Goal: Task Accomplishment & Management: Use online tool/utility

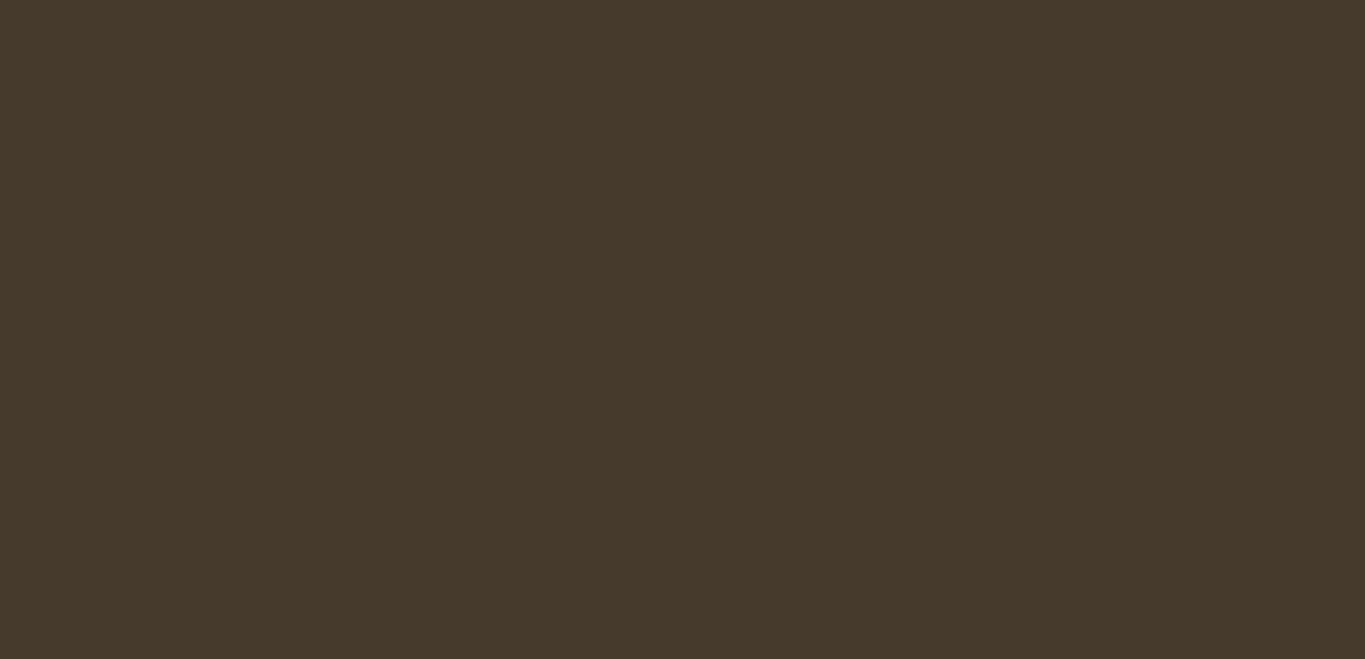
select select "es-ES"
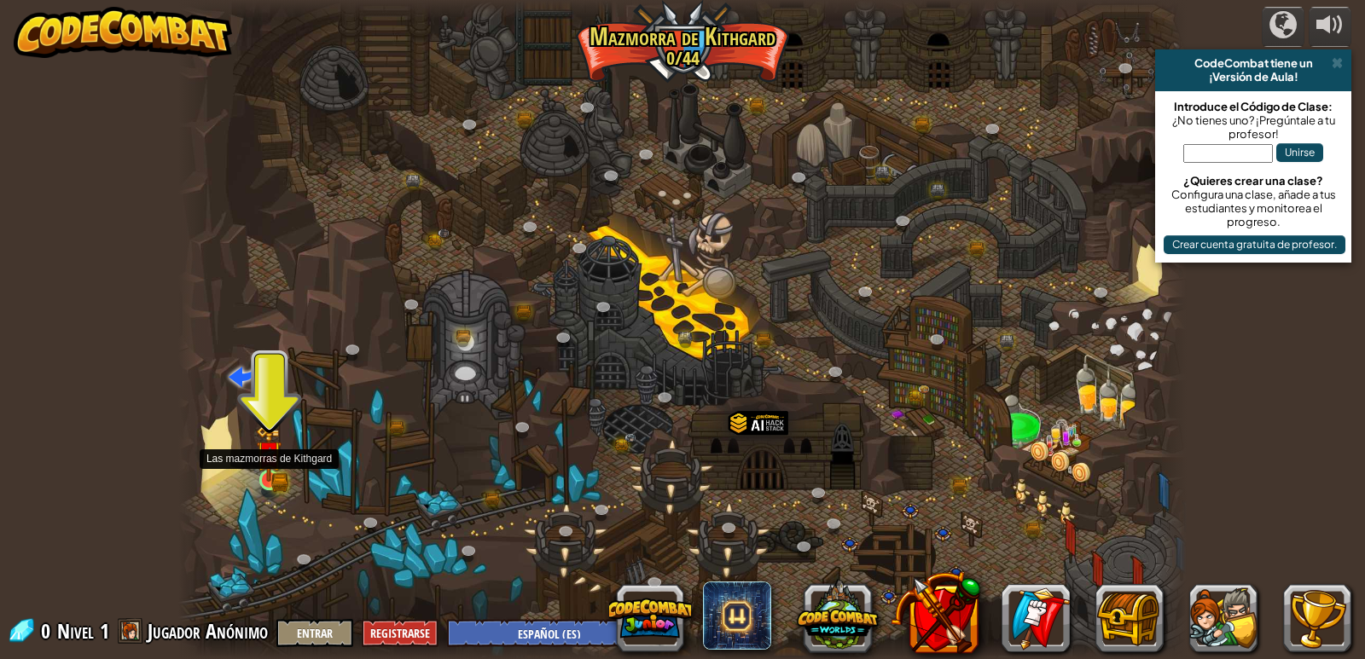
click at [270, 479] on img at bounding box center [269, 454] width 26 height 56
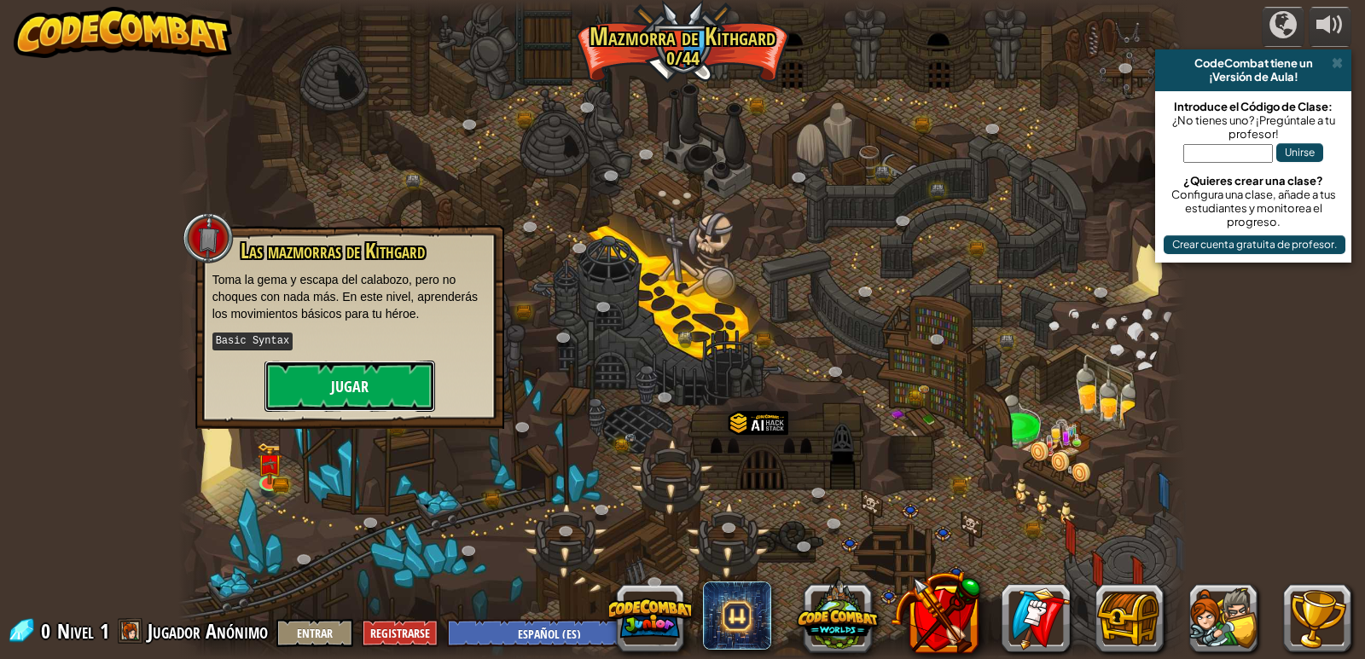
click at [331, 397] on button "Jugar" at bounding box center [349, 386] width 171 height 51
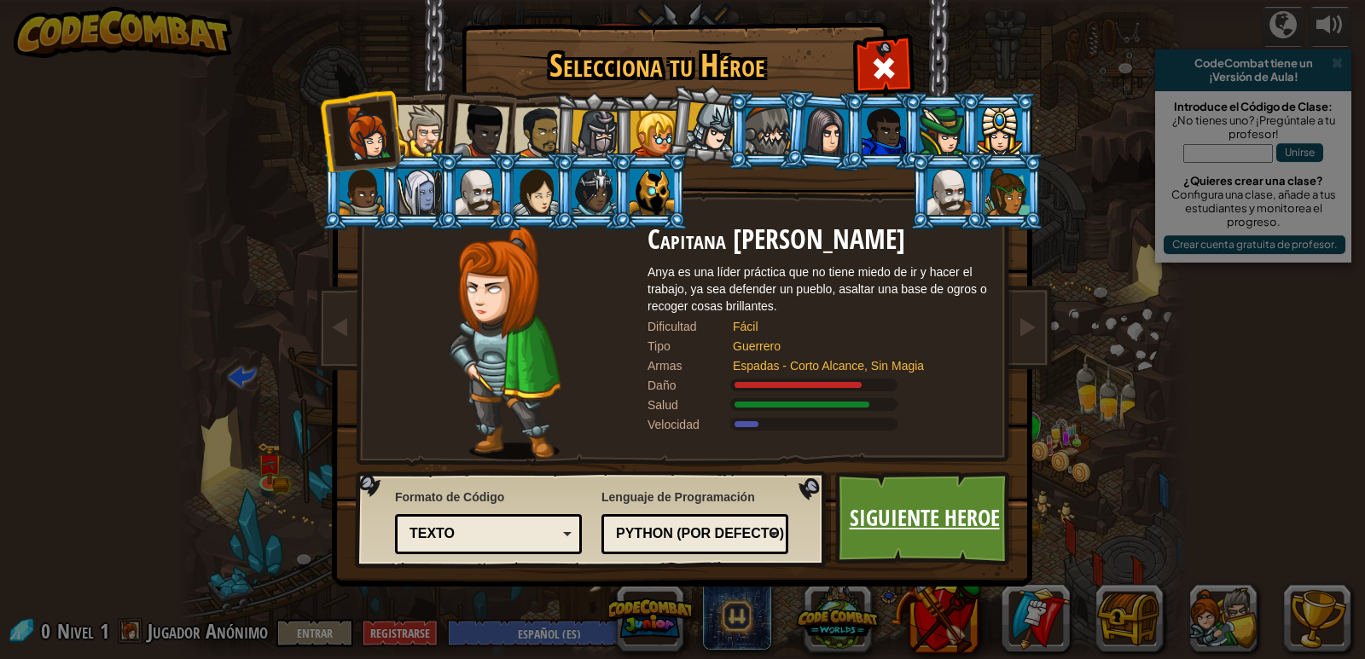
click at [924, 503] on link "Siguiente Heroe" at bounding box center [924, 519] width 178 height 94
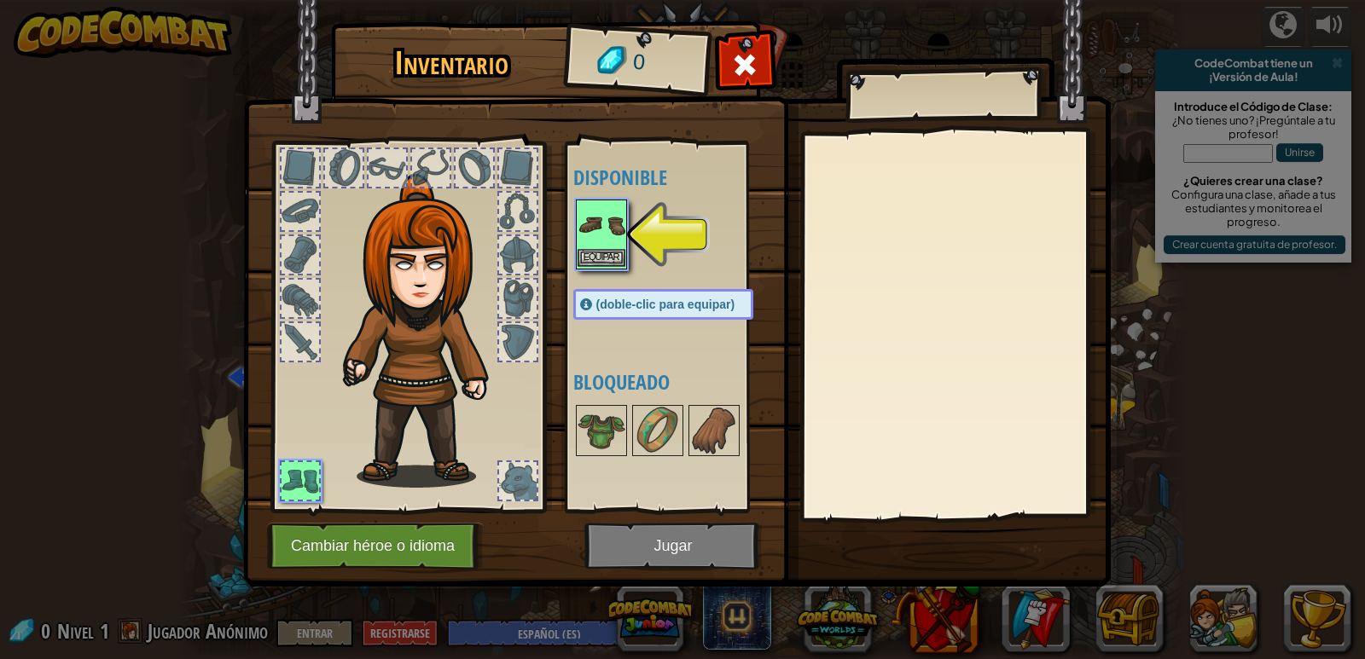
click at [611, 236] on img at bounding box center [602, 225] width 48 height 48
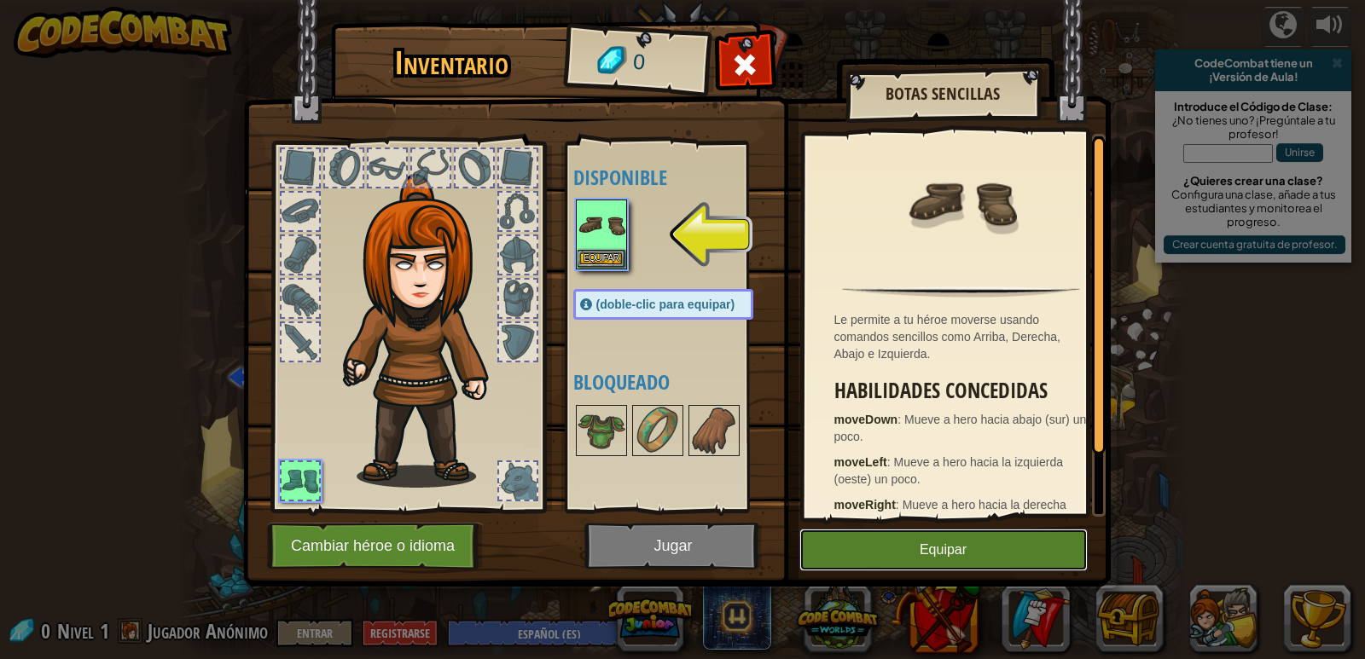
click at [933, 541] on button "Equipar" at bounding box center [943, 550] width 288 height 43
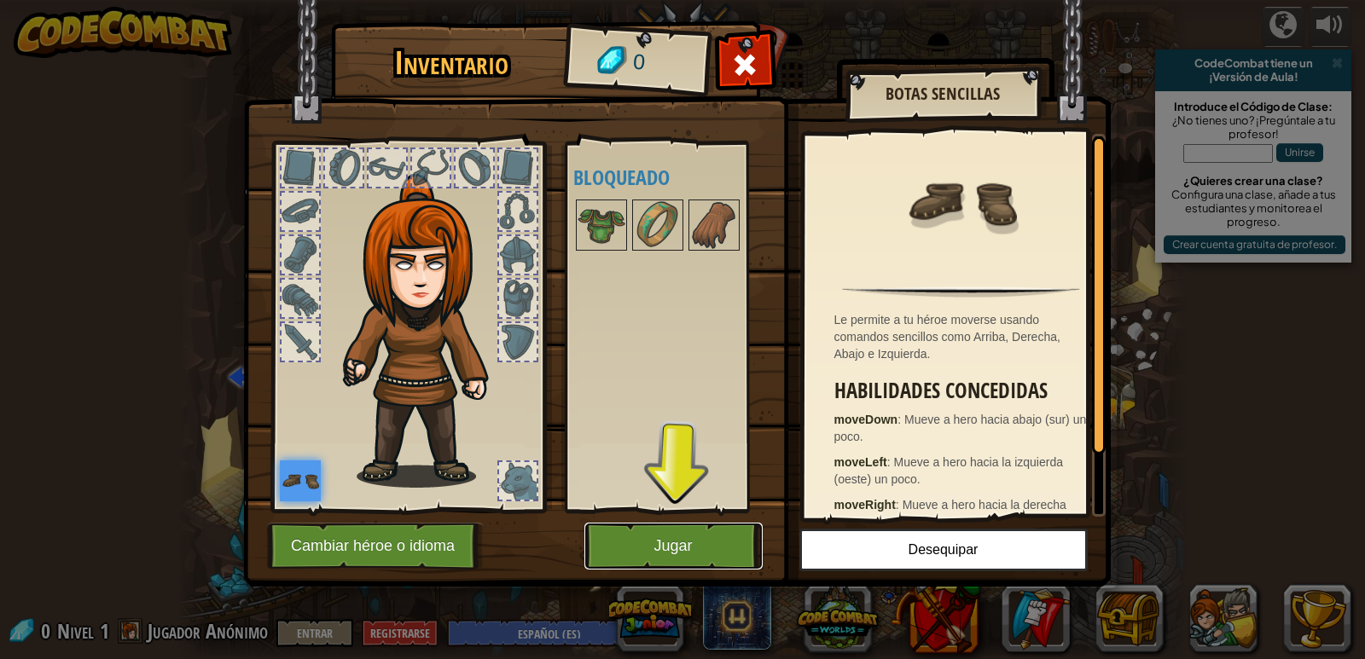
click at [690, 543] on button "Jugar" at bounding box center [673, 546] width 178 height 47
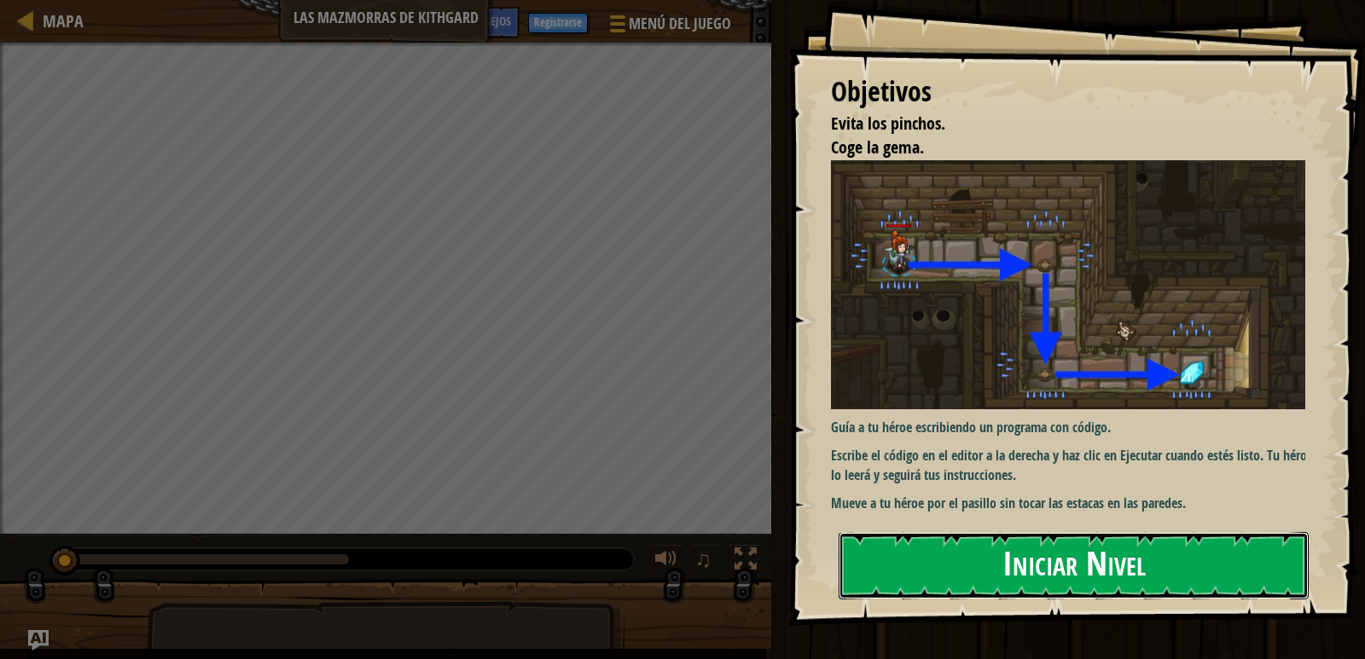
click at [915, 572] on button "Iniciar Nivel" at bounding box center [1074, 565] width 470 height 67
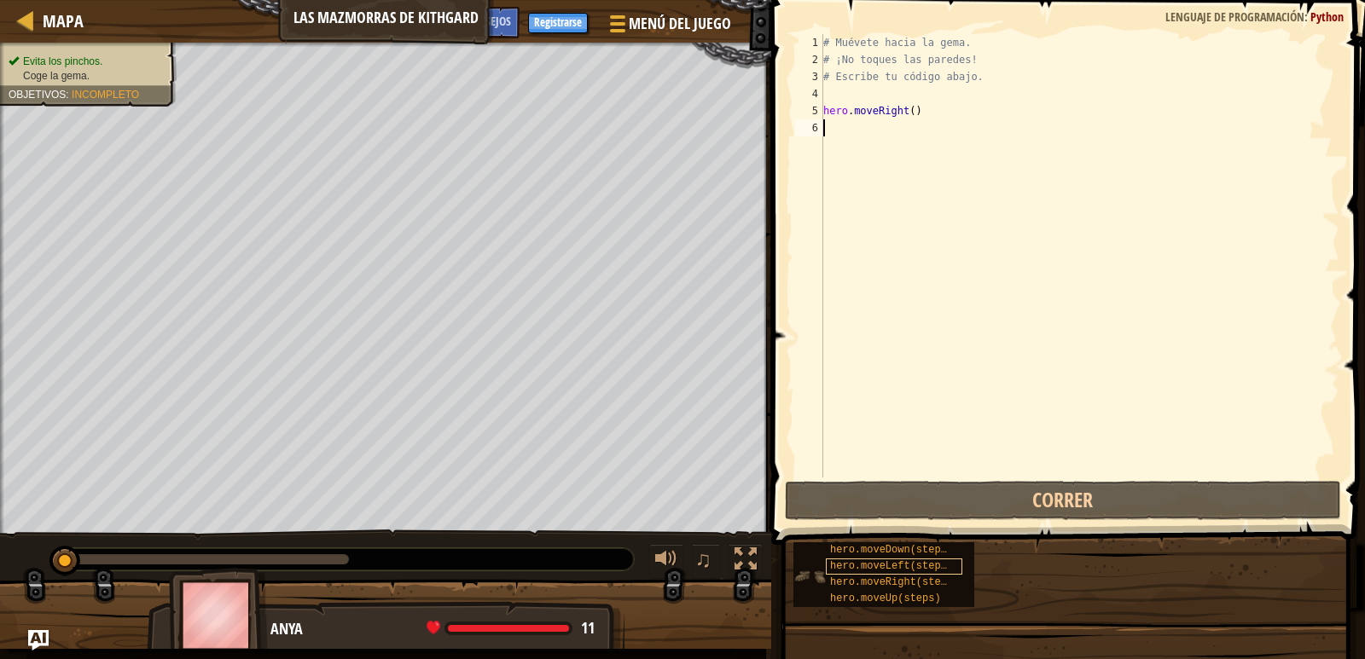
click at [914, 562] on span "hero.moveLeft(steps)" at bounding box center [891, 566] width 123 height 12
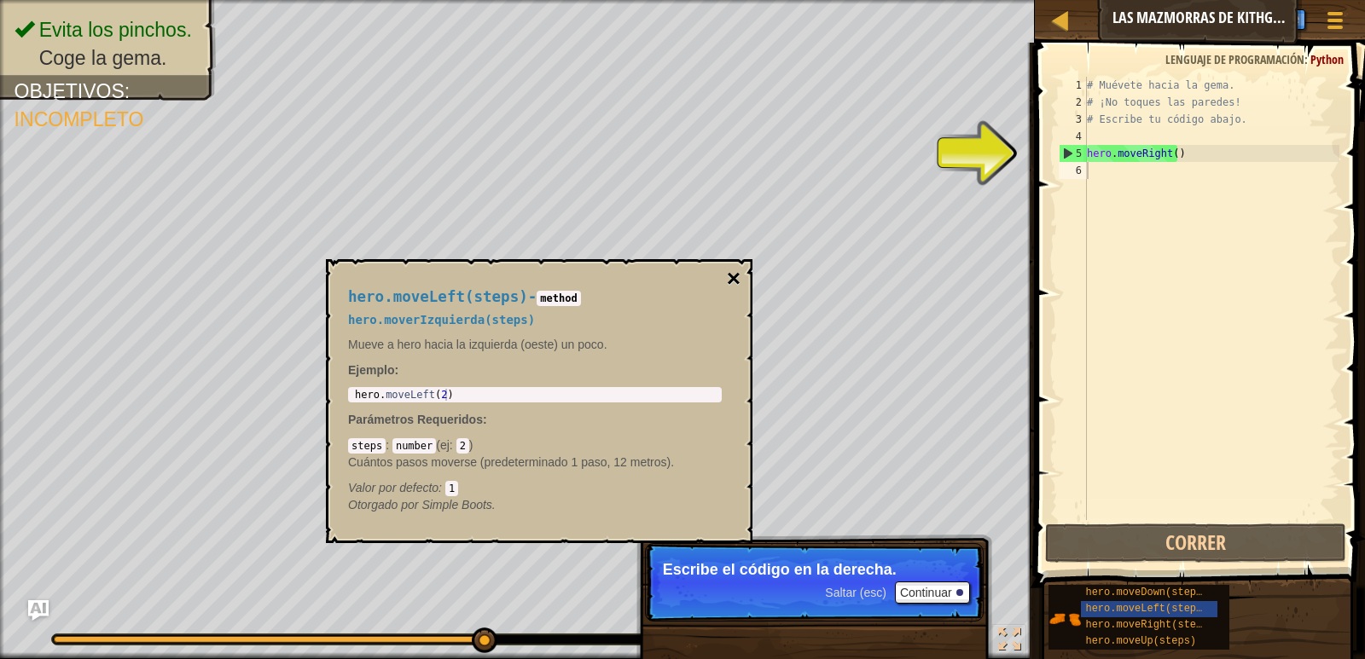
click at [737, 277] on button "×" at bounding box center [734, 279] width 14 height 24
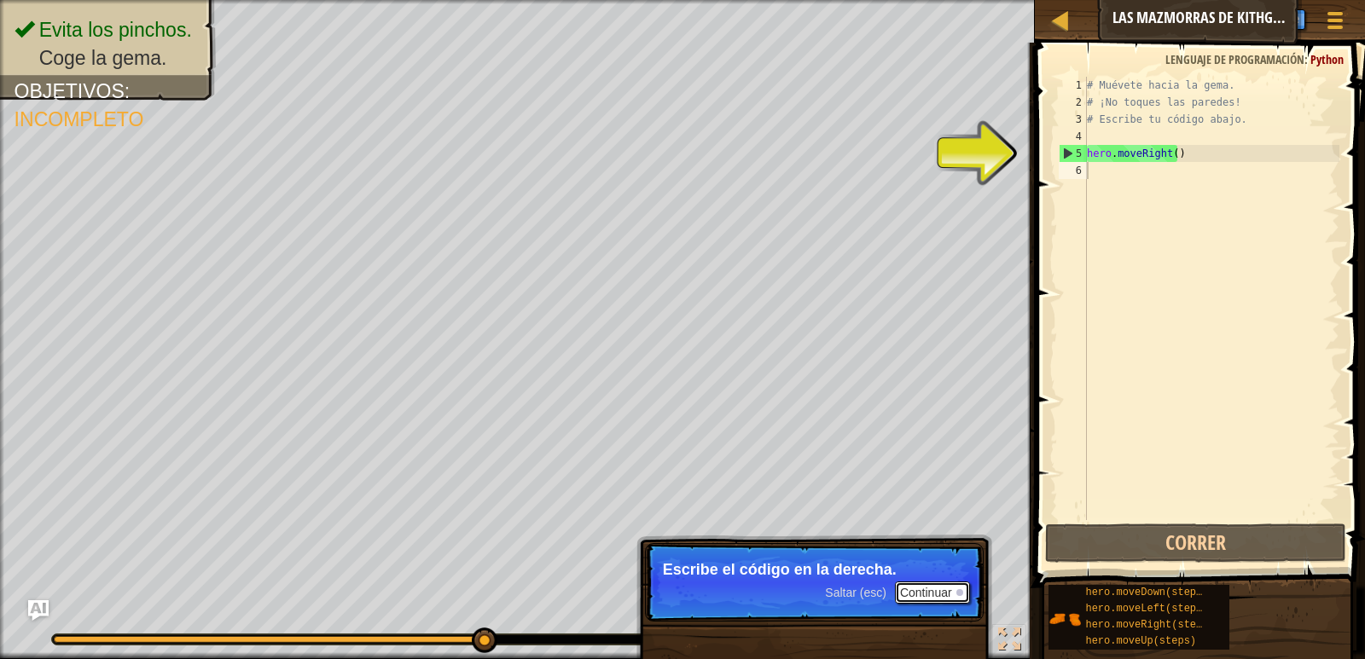
click at [919, 594] on button "Continuar" at bounding box center [932, 593] width 75 height 22
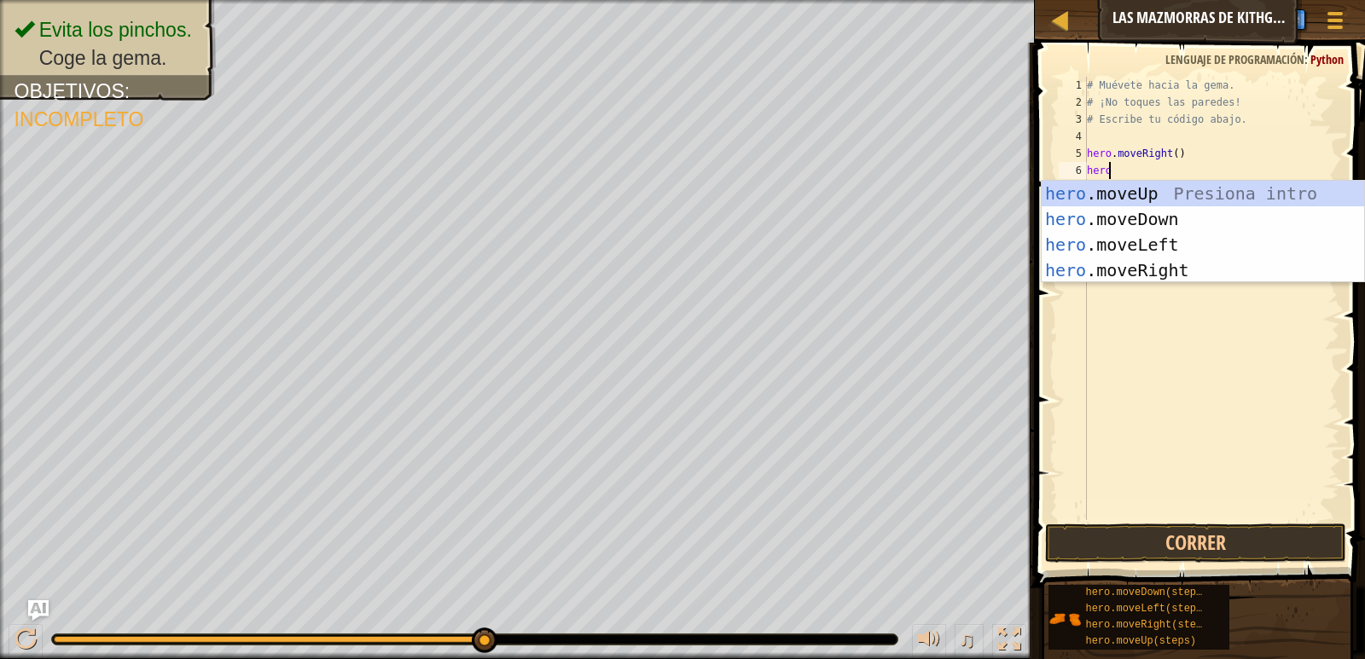
scroll to position [8, 1]
type textarea "hero.mover"
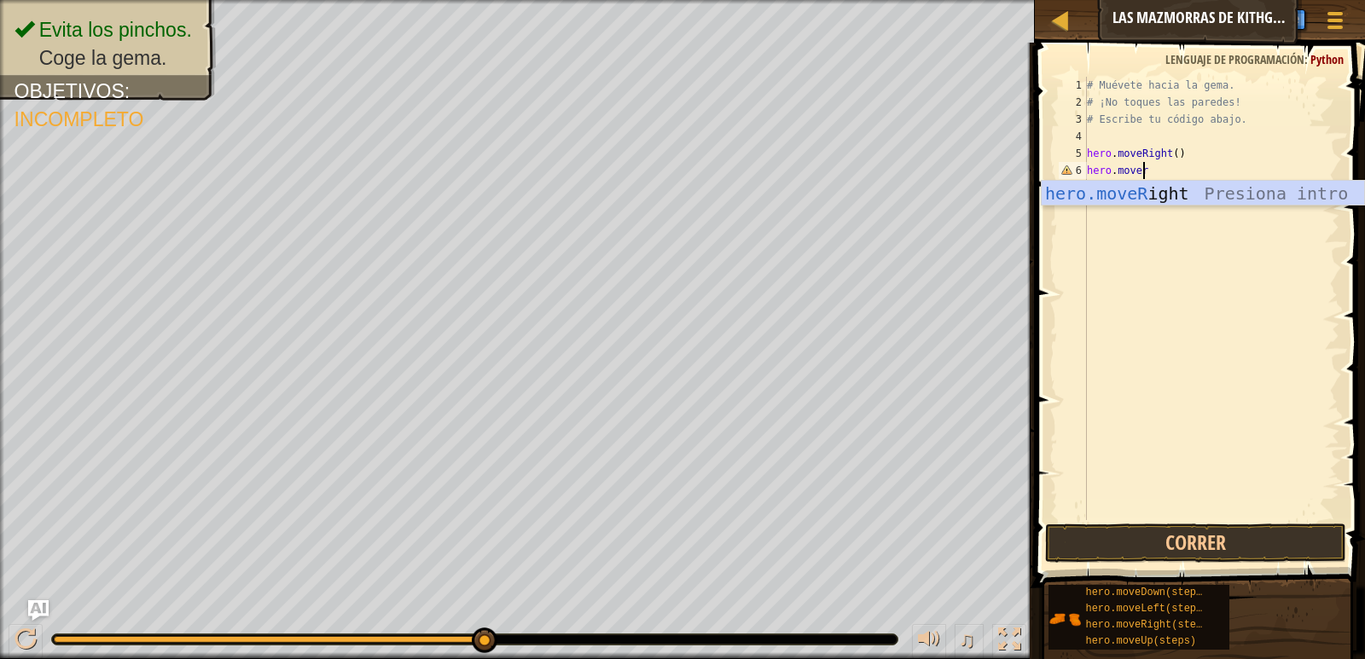
scroll to position [8, 3]
click at [1141, 196] on div "hero.moveR ight Presiona intro" at bounding box center [1203, 219] width 322 height 77
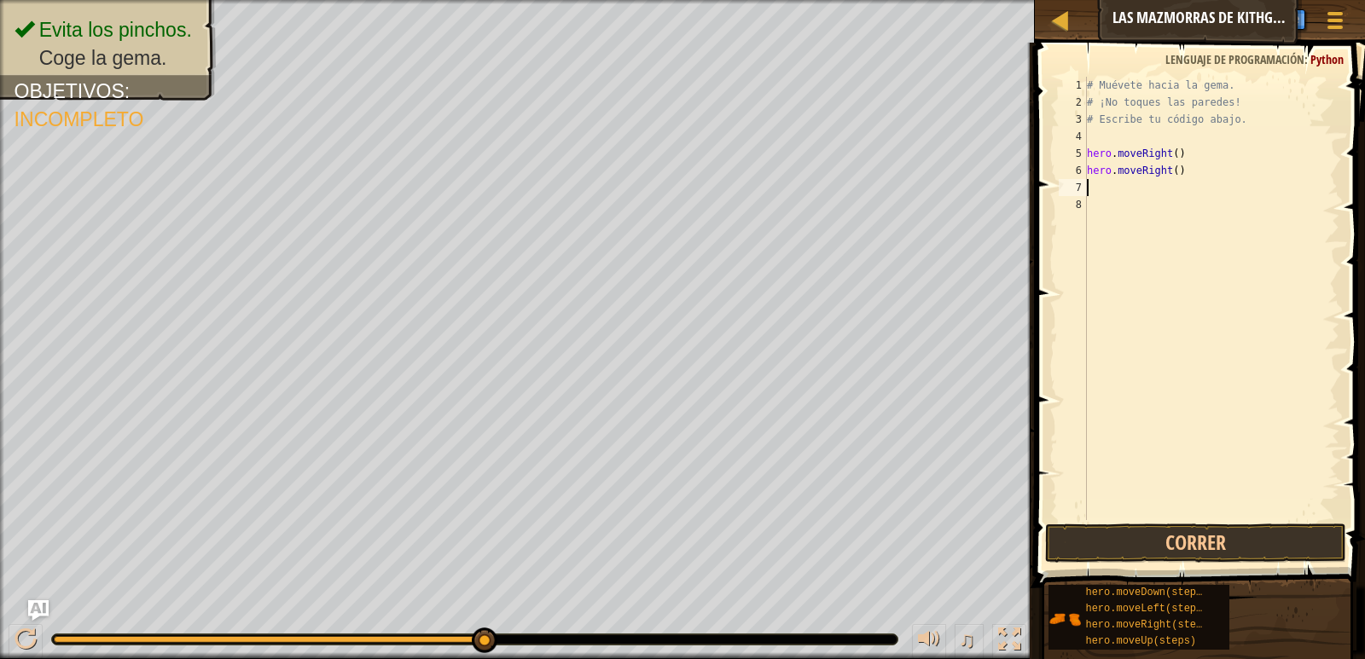
scroll to position [8, 0]
click at [1219, 541] on button "Correr" at bounding box center [1195, 543] width 300 height 39
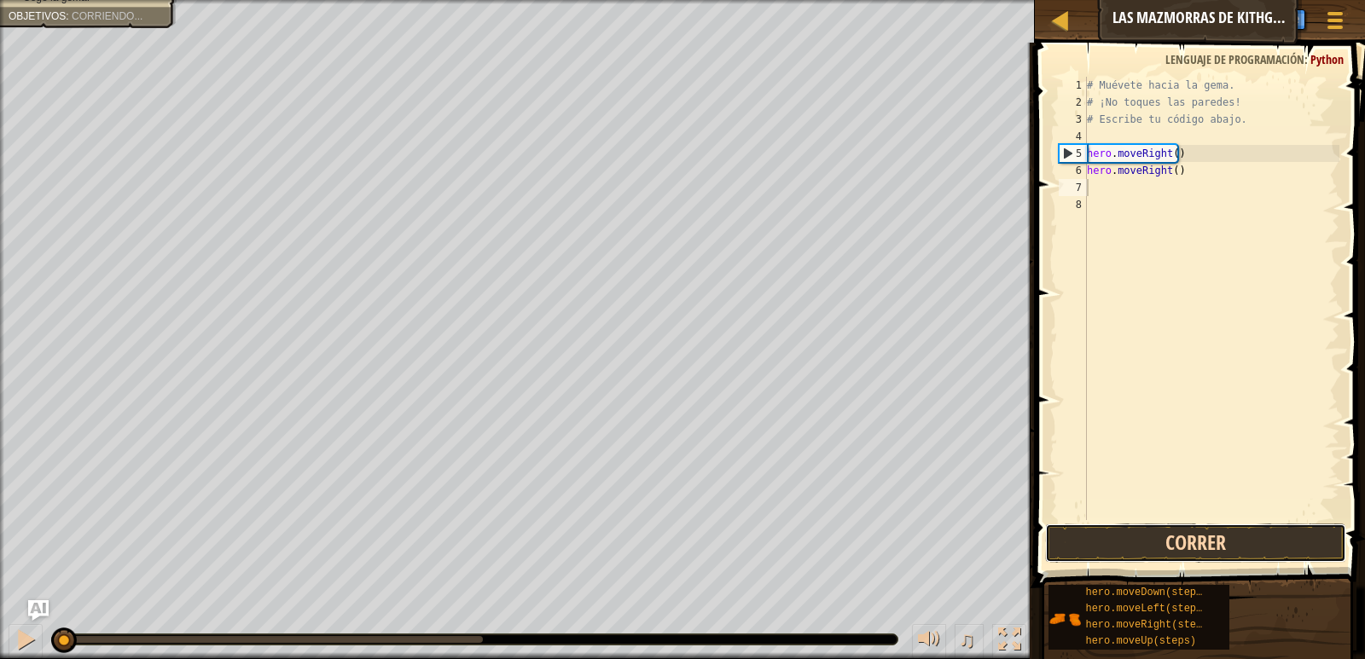
click at [1219, 541] on button "Correr" at bounding box center [1195, 543] width 300 height 39
